Goal: Navigation & Orientation: Find specific page/section

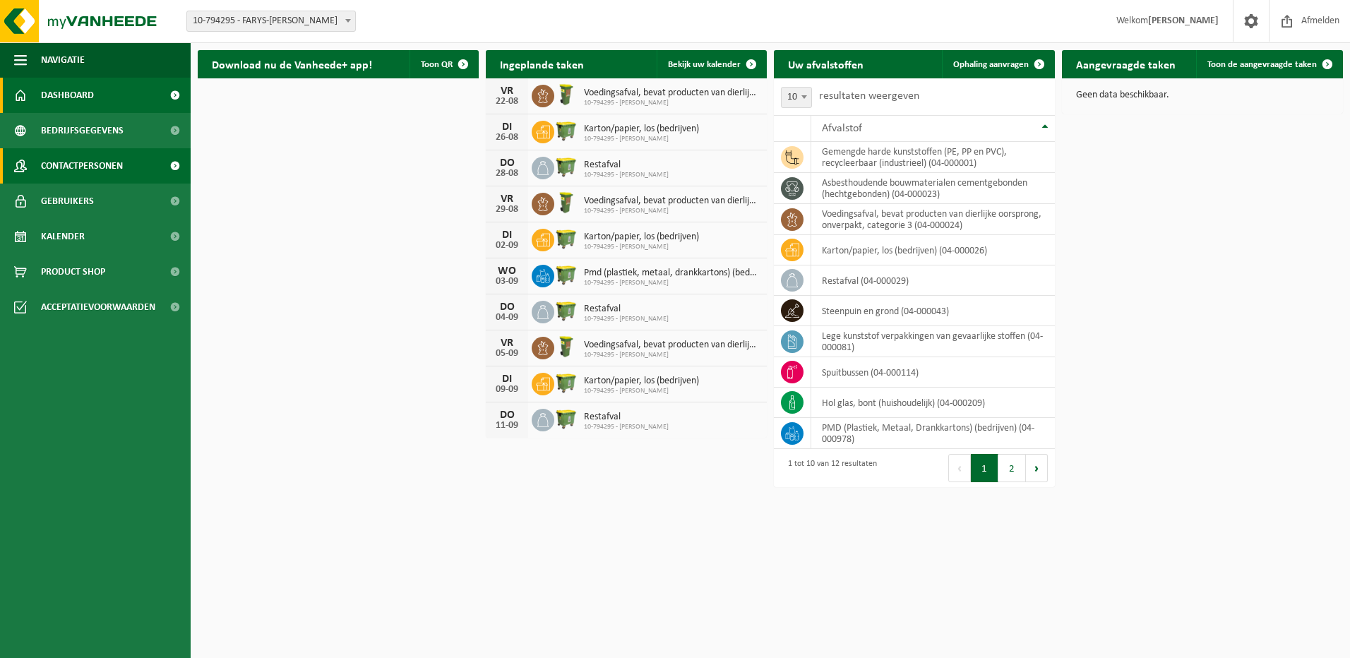
click at [137, 166] on link "Contactpersonen" at bounding box center [95, 165] width 191 height 35
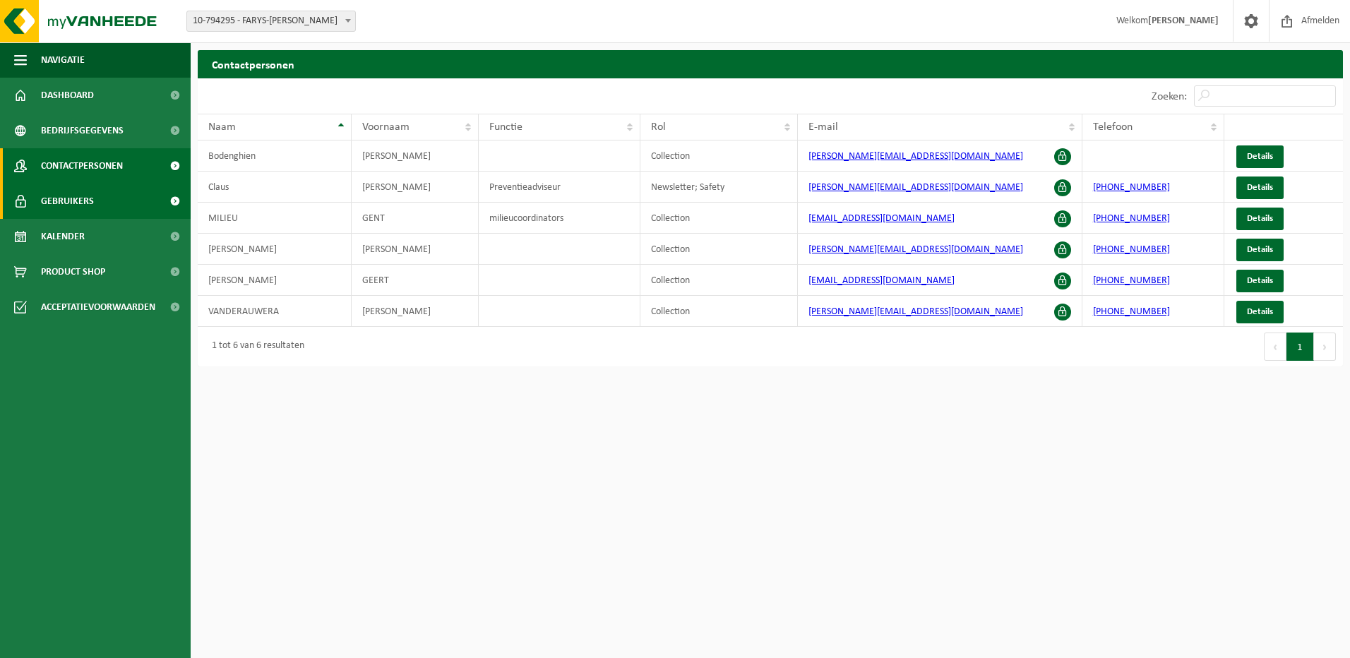
click at [167, 196] on span at bounding box center [175, 201] width 32 height 35
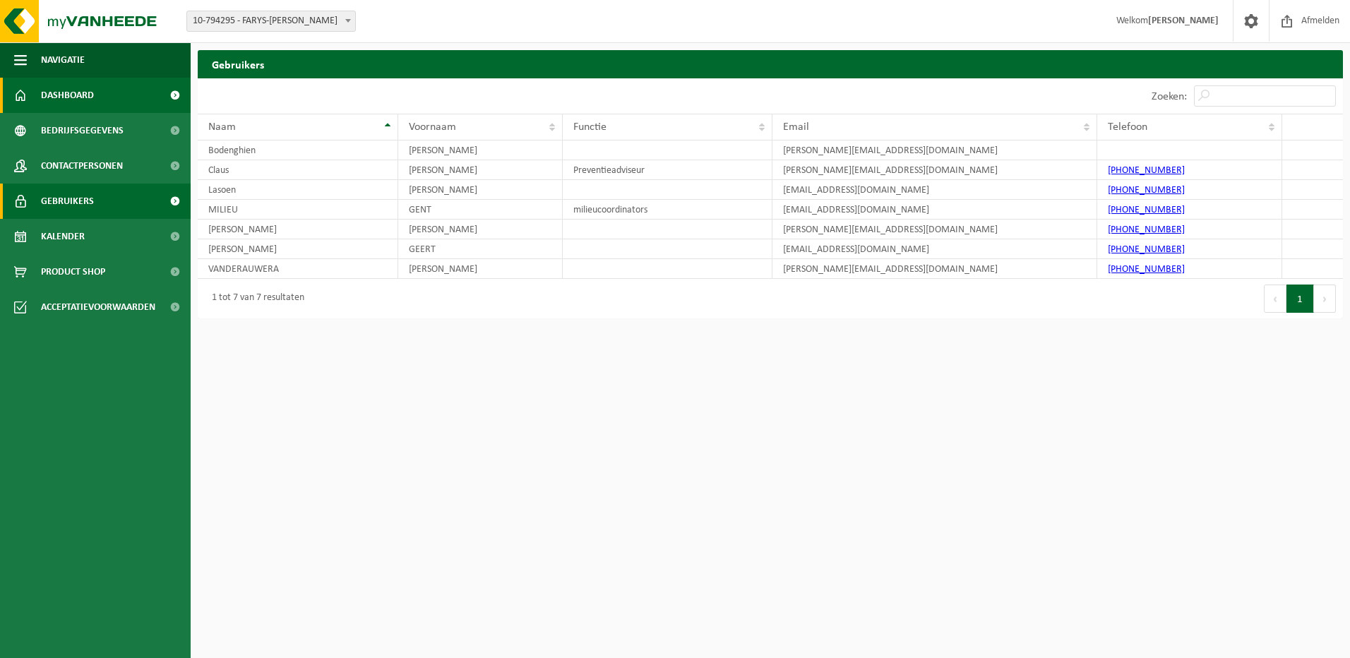
click at [156, 100] on link "Dashboard" at bounding box center [95, 95] width 191 height 35
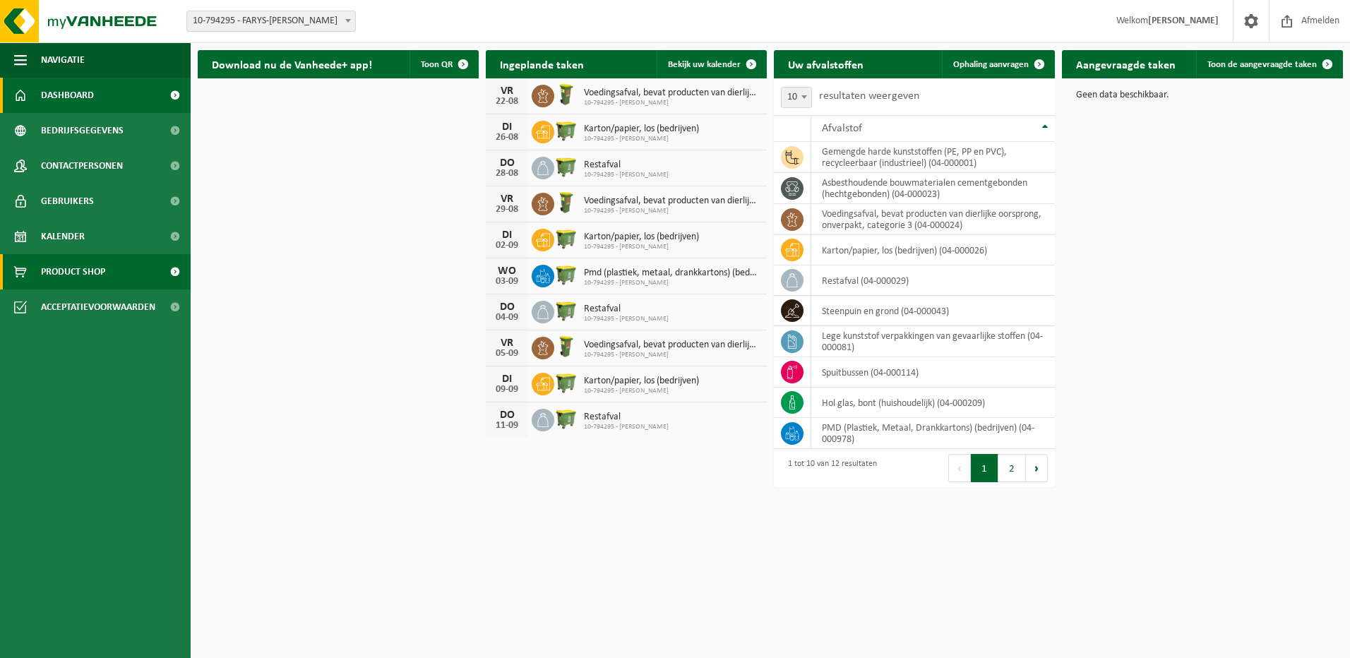
click at [176, 268] on span at bounding box center [175, 271] width 32 height 35
click at [1257, 27] on span at bounding box center [1250, 21] width 21 height 42
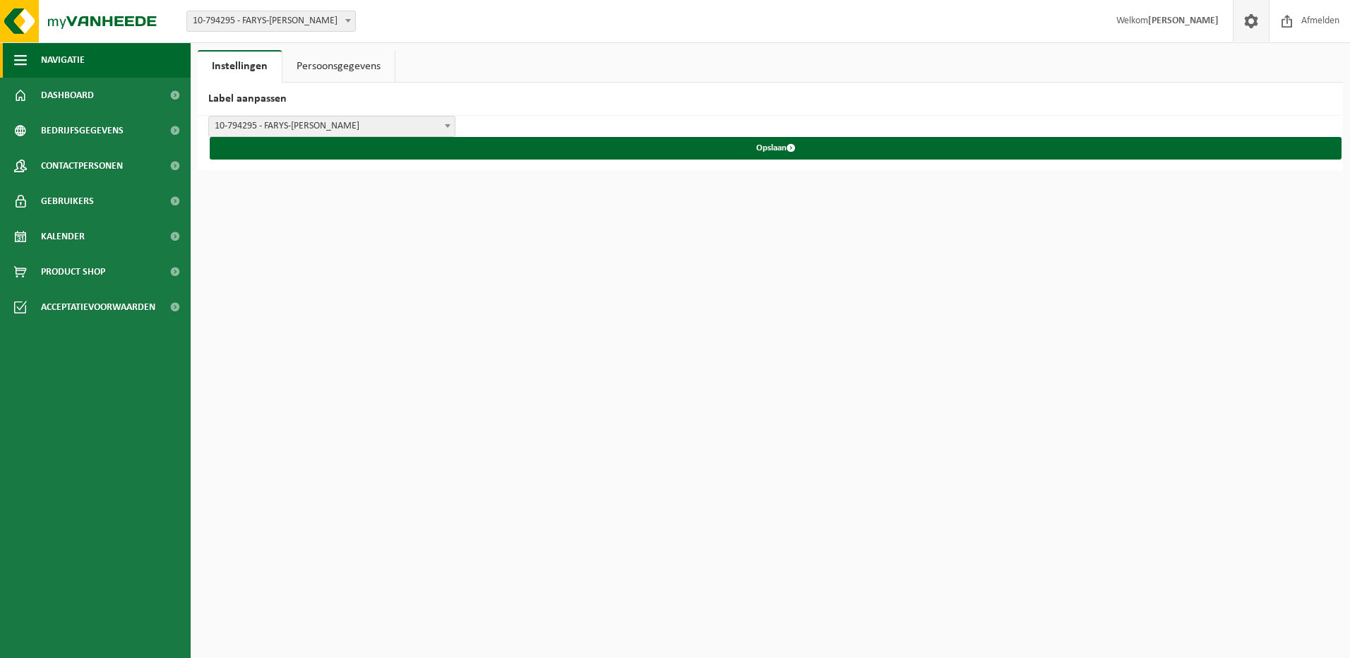
click at [52, 59] on span "Navigatie" at bounding box center [63, 59] width 44 height 35
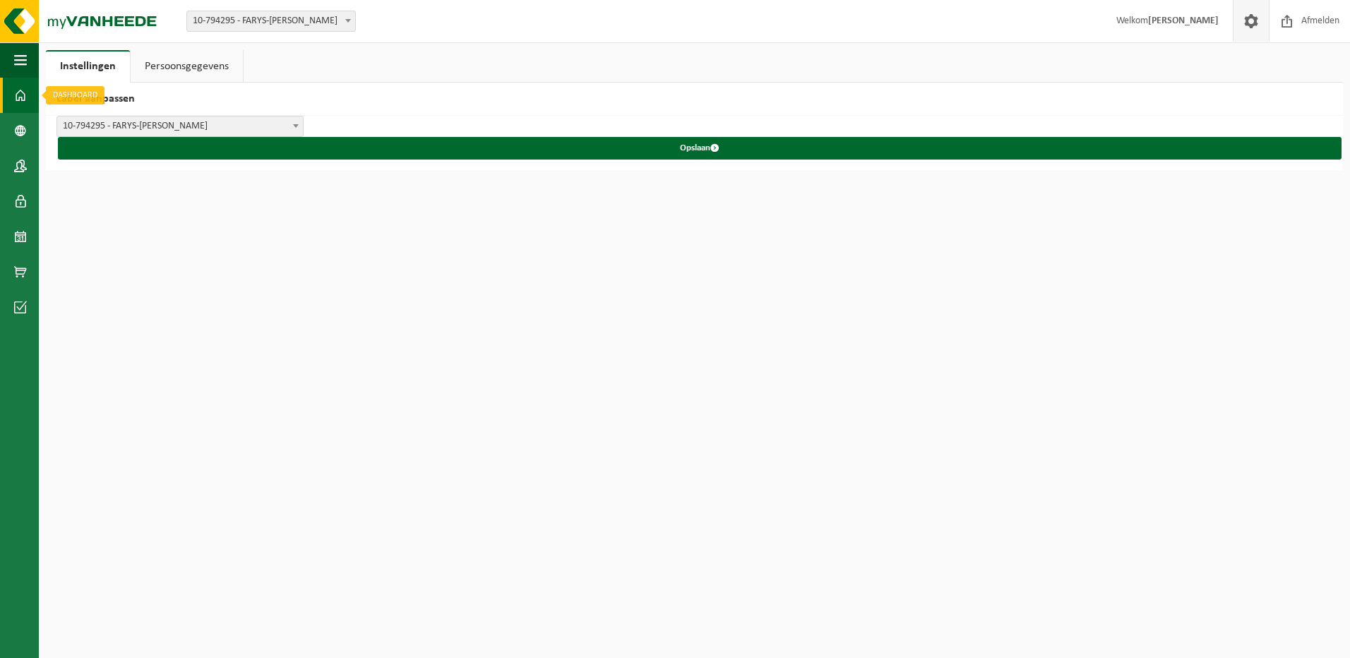
click at [18, 88] on span at bounding box center [20, 95] width 13 height 35
